Goal: Find specific page/section: Find specific page/section

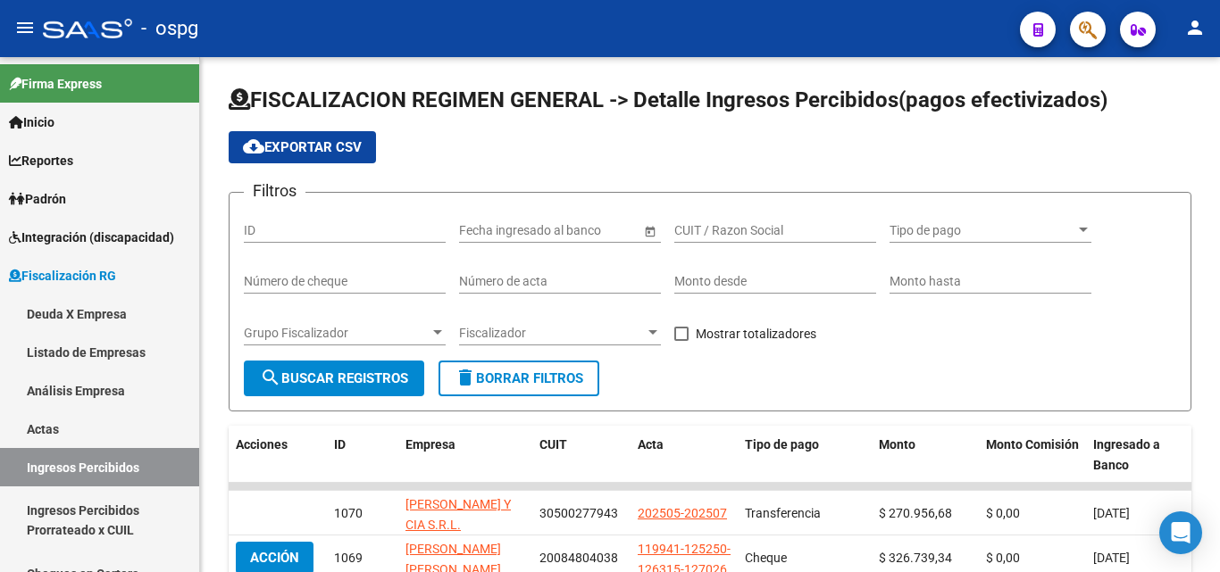
click at [1080, 42] on span "button" at bounding box center [1088, 30] width 18 height 37
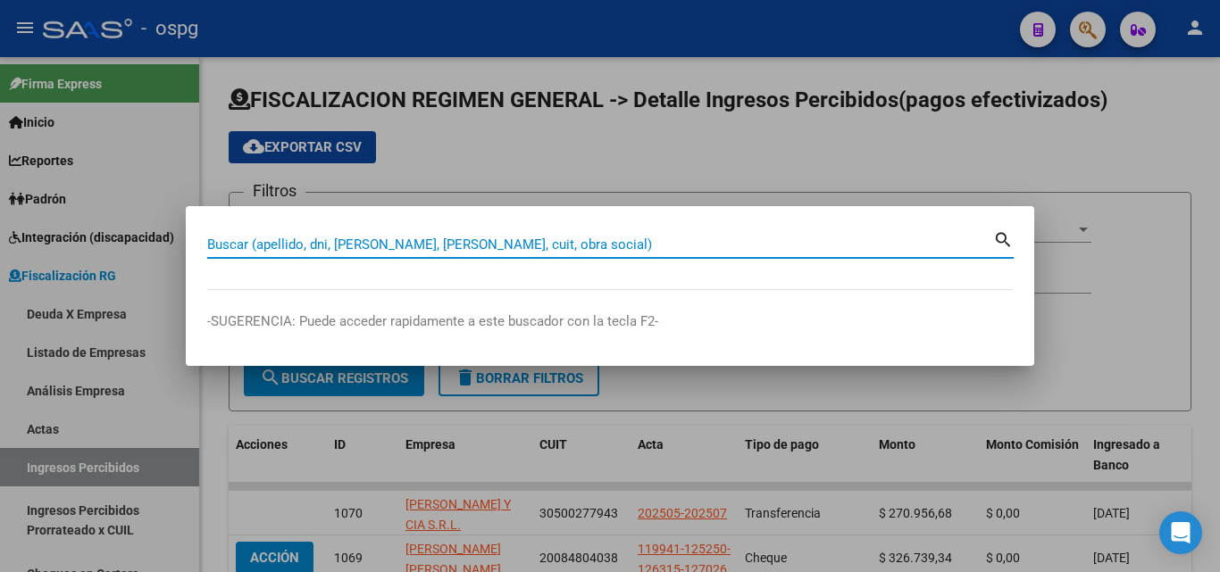
click at [569, 246] on input "Buscar (apellido, dni, [PERSON_NAME], [PERSON_NAME], cuit, obra social)" at bounding box center [600, 245] width 786 height 16
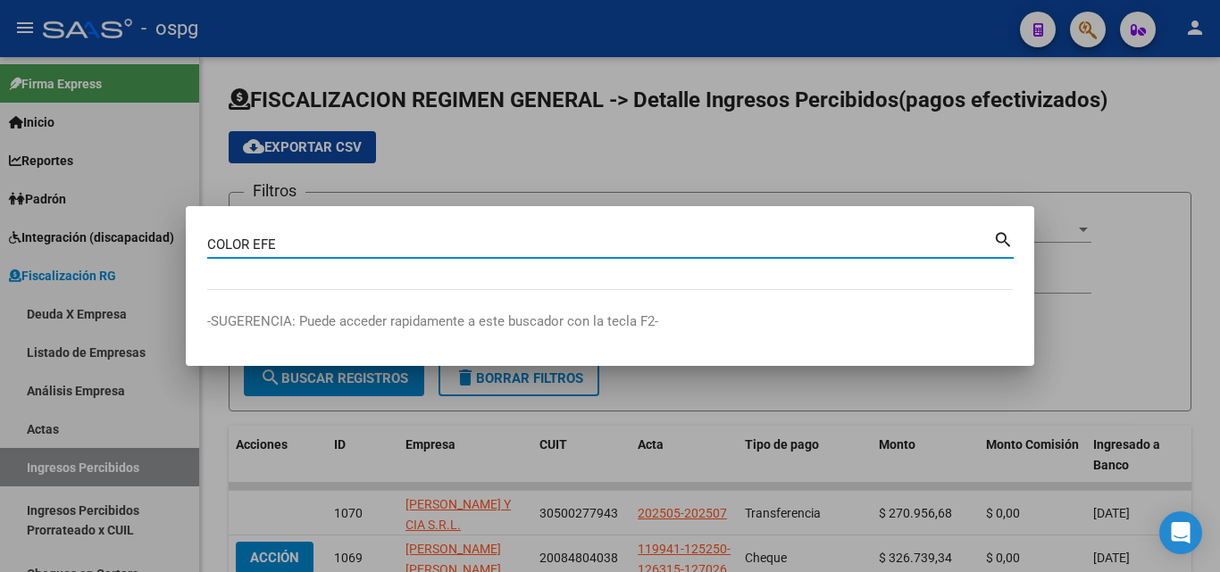
type input "COLOR EFE"
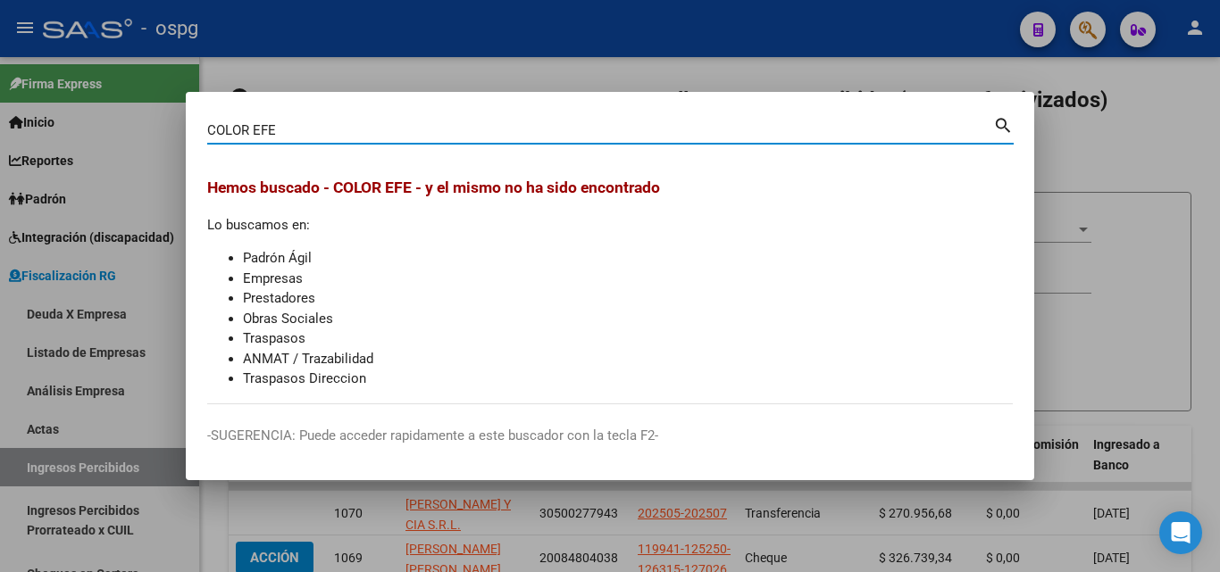
click at [1119, 169] on div at bounding box center [610, 286] width 1220 height 572
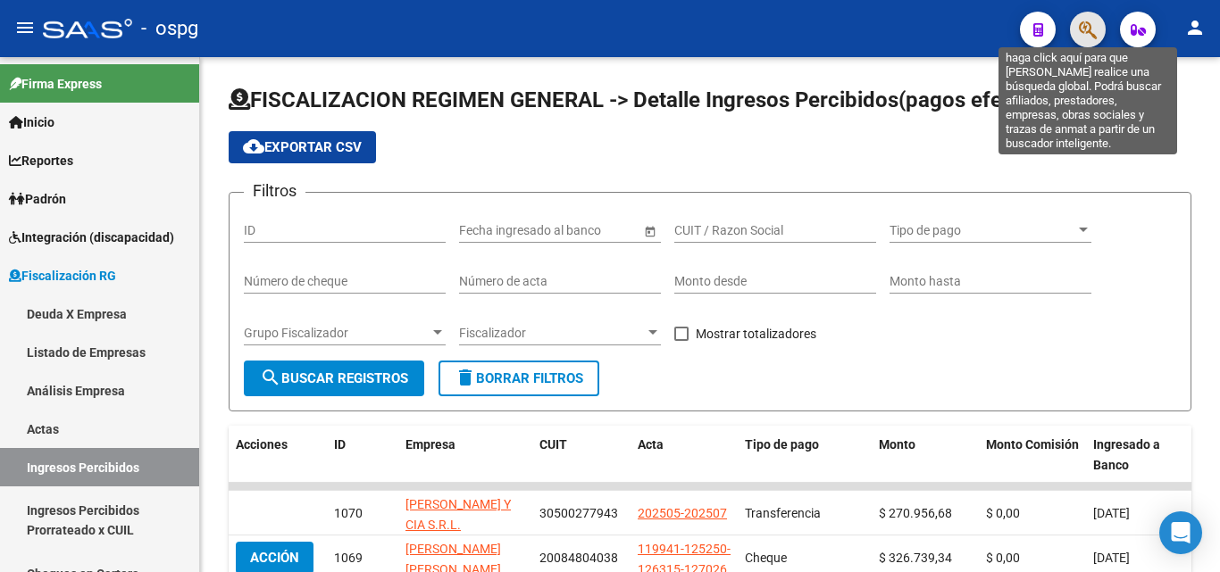
click at [1087, 29] on icon "button" at bounding box center [1088, 30] width 18 height 21
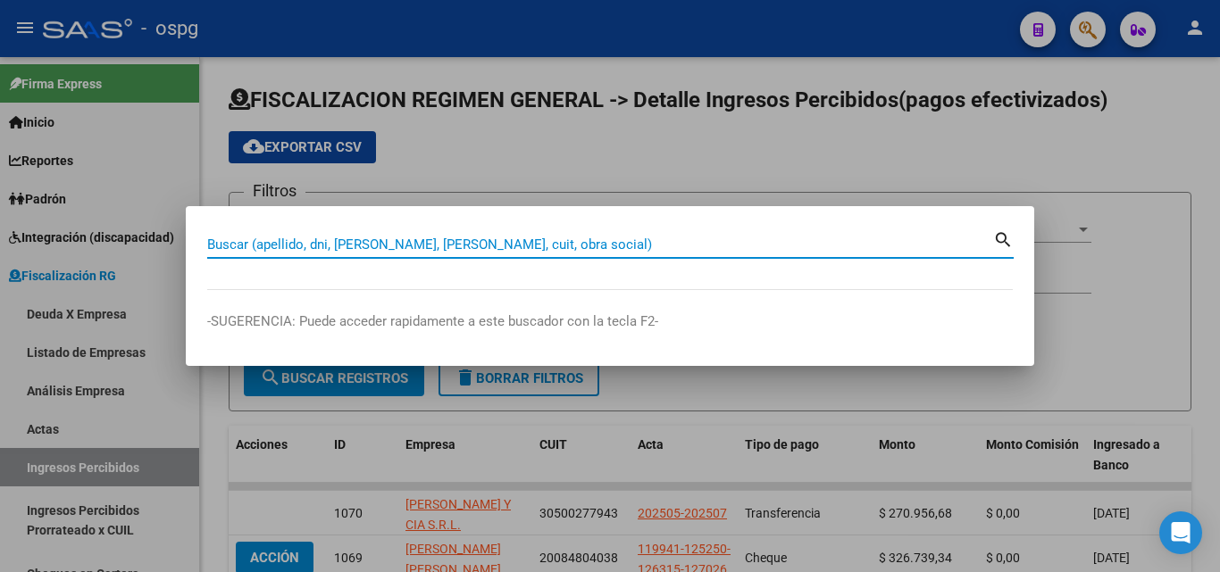
click at [468, 240] on input "Buscar (apellido, dni, [PERSON_NAME], [PERSON_NAME], cuit, obra social)" at bounding box center [600, 245] width 786 height 16
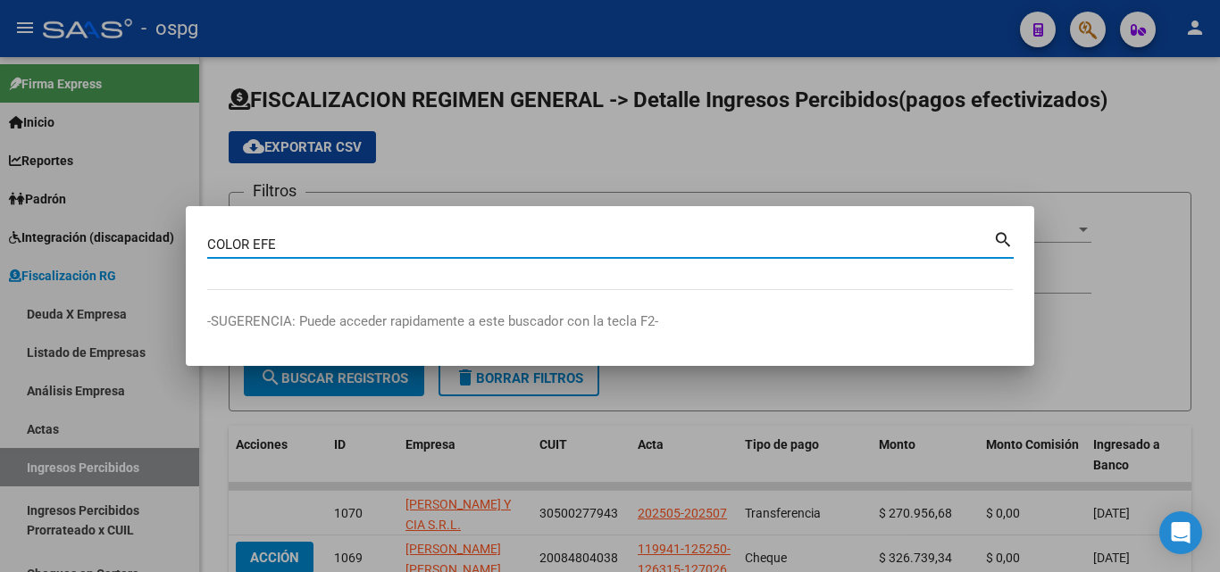
type input "COLOR EFE"
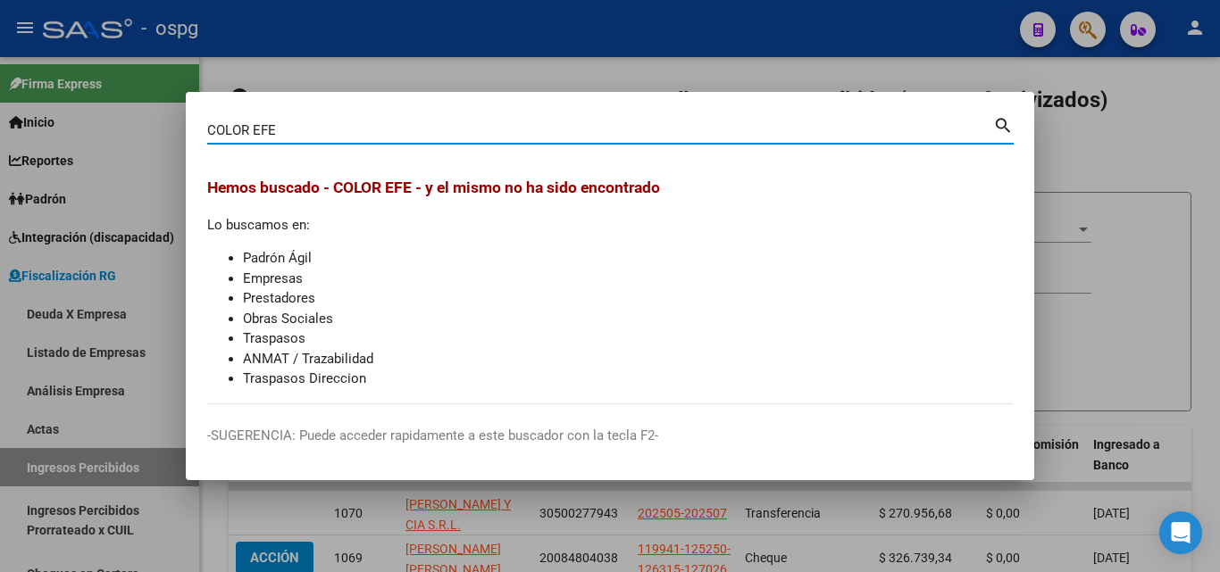
click at [1123, 165] on div at bounding box center [610, 286] width 1220 height 572
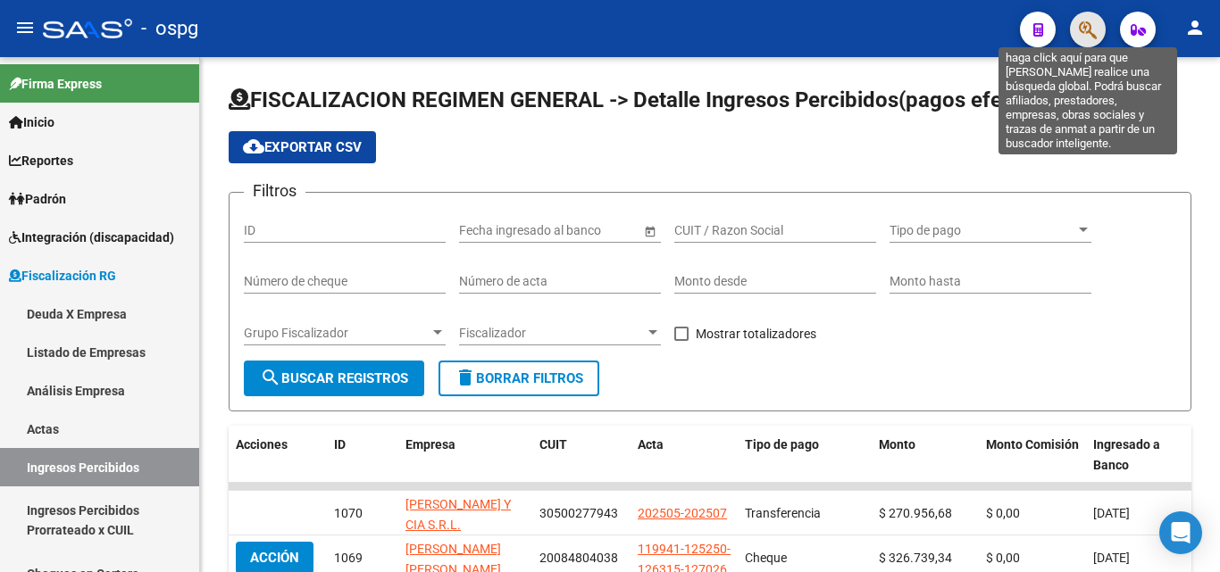
click at [1089, 26] on icon "button" at bounding box center [1088, 30] width 18 height 21
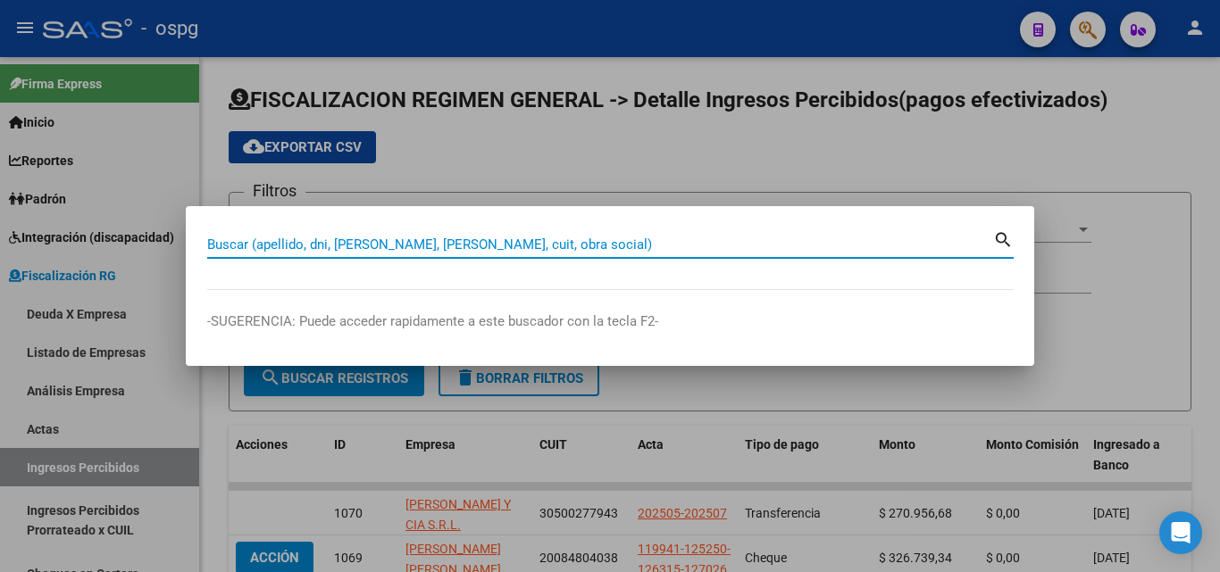
click at [468, 242] on input "Buscar (apellido, dni, [PERSON_NAME], [PERSON_NAME], cuit, obra social)" at bounding box center [600, 245] width 786 height 16
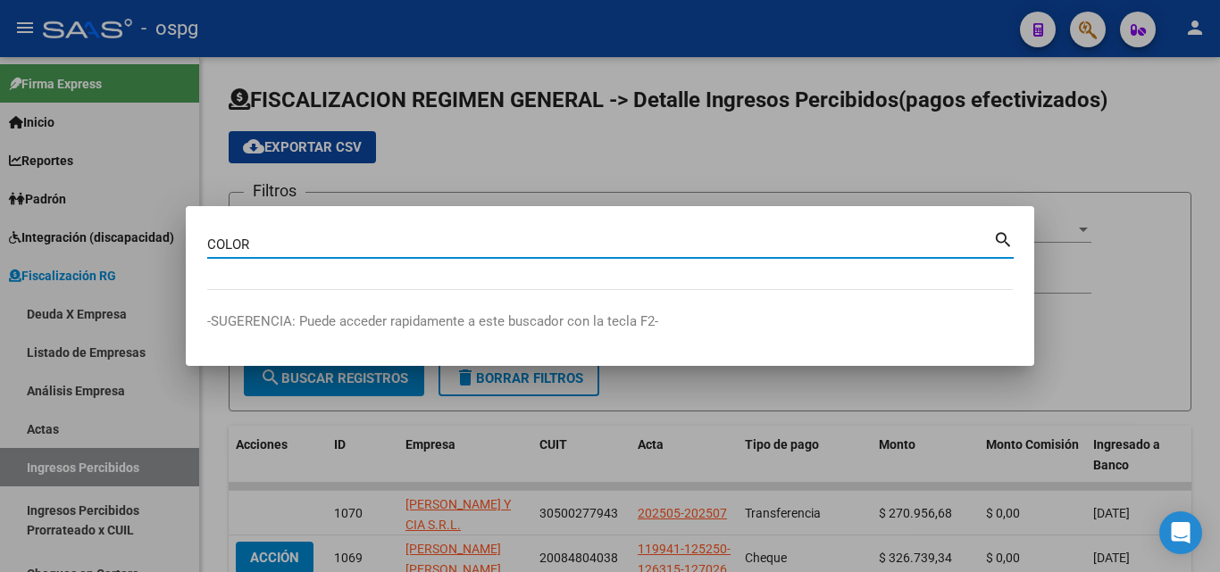
type input "COLOR"
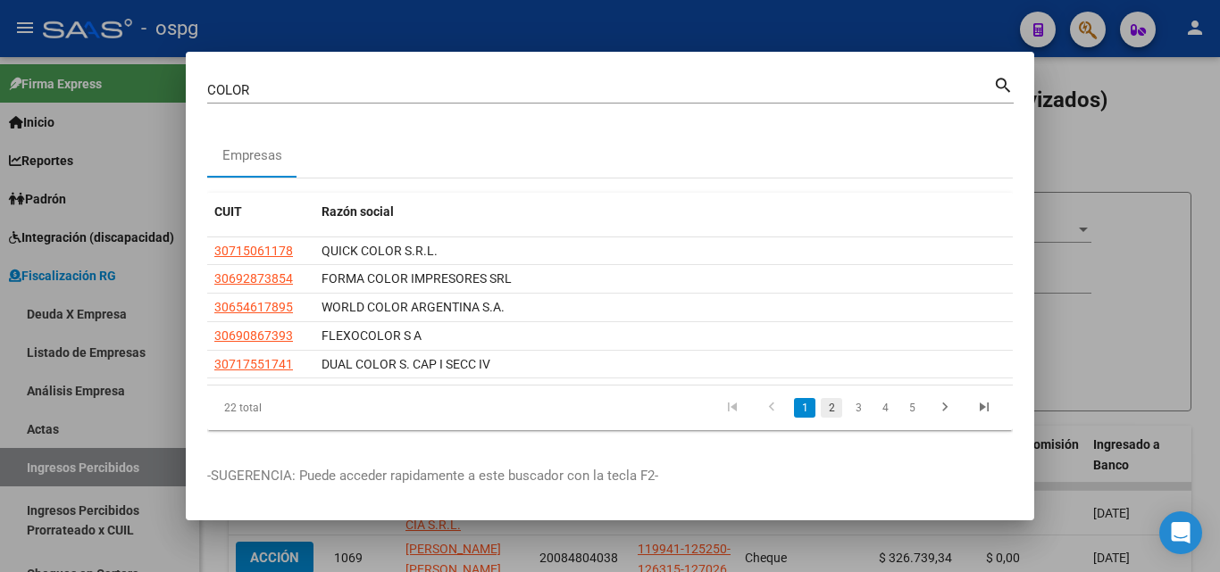
click at [836, 404] on link "2" at bounding box center [831, 408] width 21 height 20
click at [856, 409] on link "3" at bounding box center [857, 408] width 21 height 20
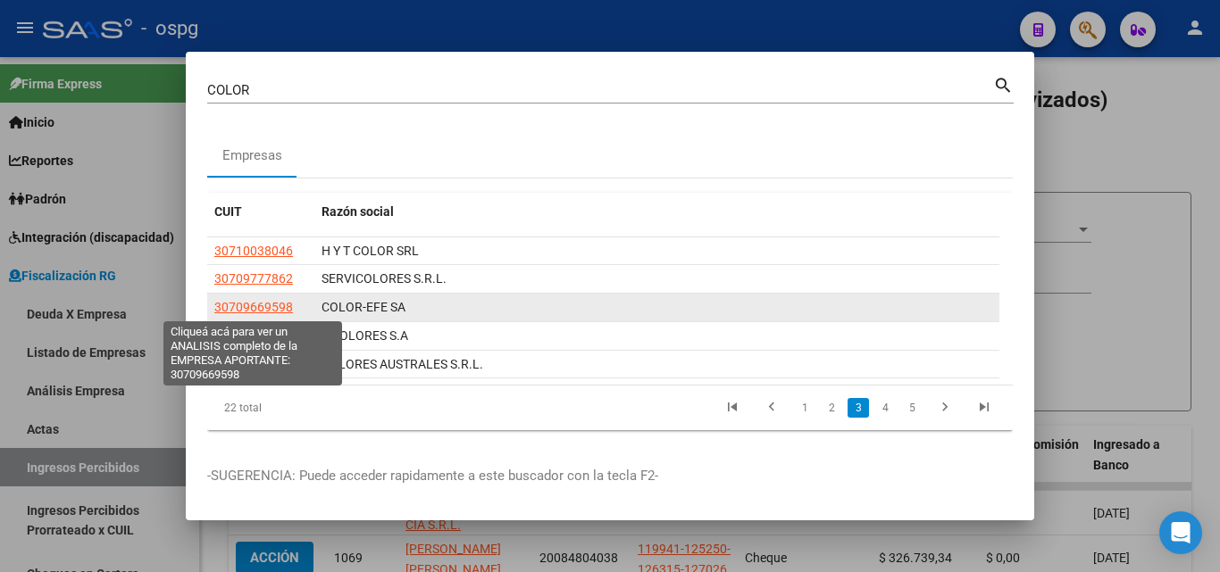
click at [263, 304] on span "30709669598" at bounding box center [253, 307] width 79 height 14
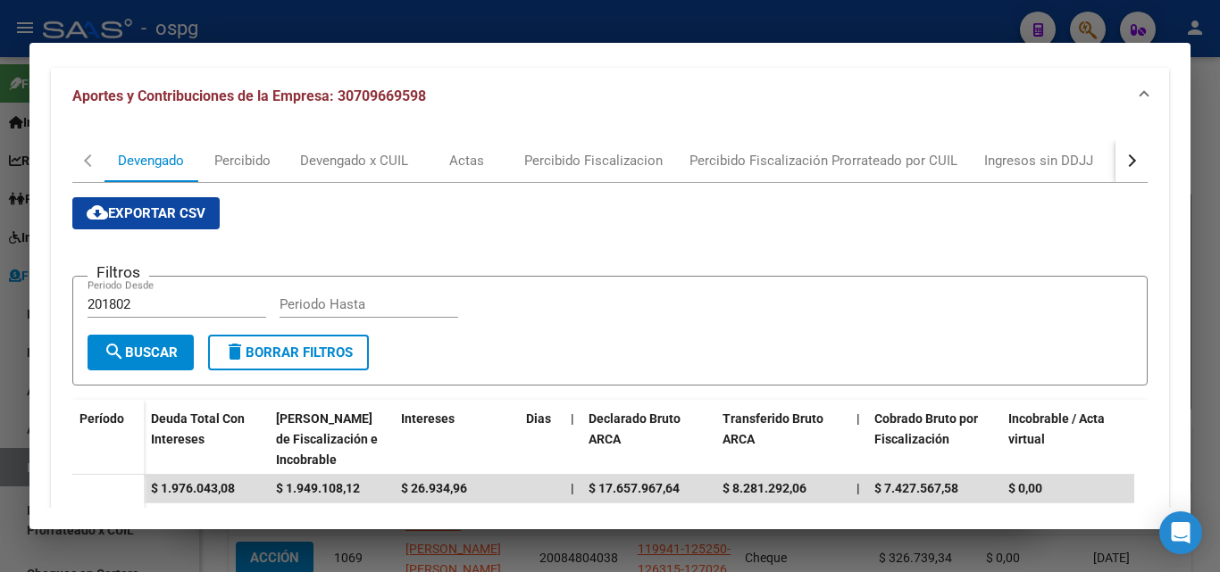
scroll to position [446, 0]
